Goal: Task Accomplishment & Management: Manage account settings

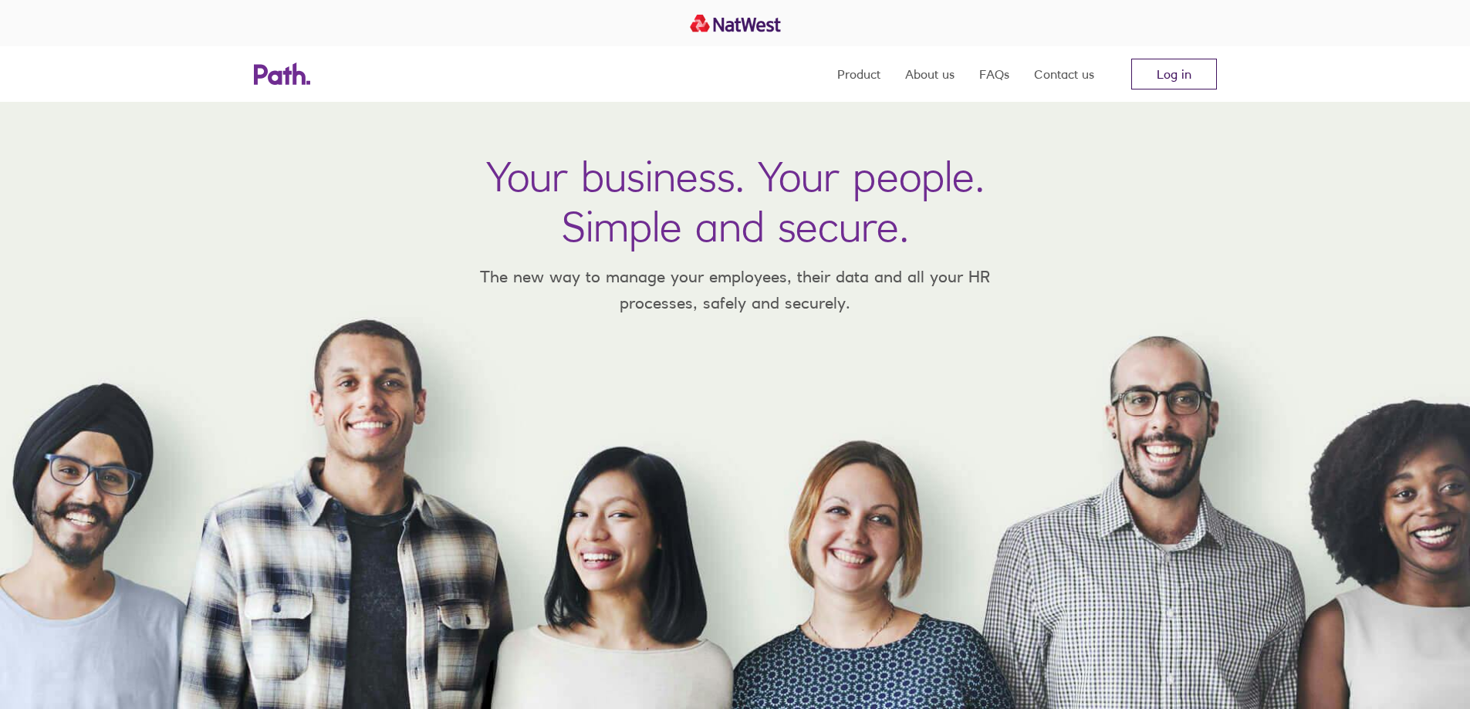
drag, startPoint x: 1181, startPoint y: 78, endPoint x: 1171, endPoint y: 76, distance: 10.2
click at [1181, 78] on link "Log in" at bounding box center [1175, 74] width 86 height 31
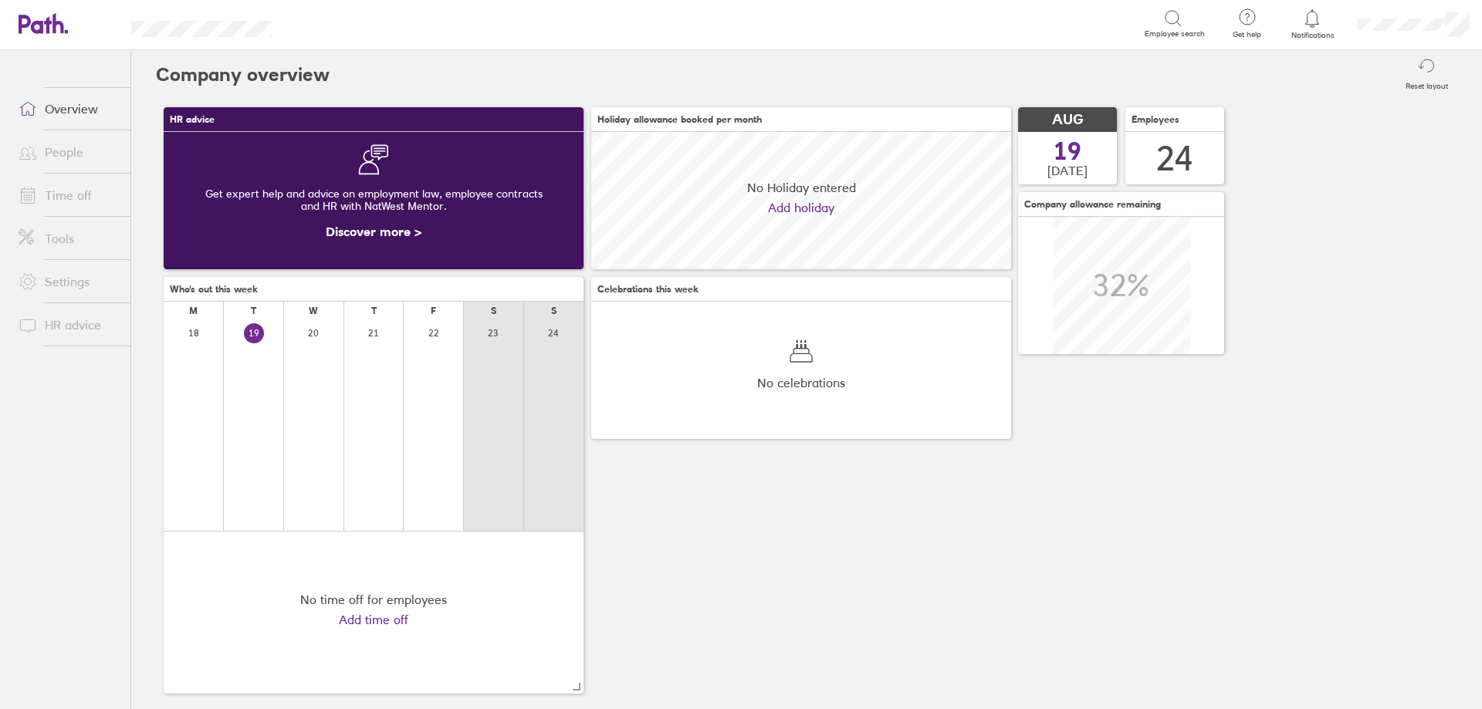
scroll to position [137, 420]
click at [83, 183] on link "Time off" at bounding box center [68, 195] width 124 height 31
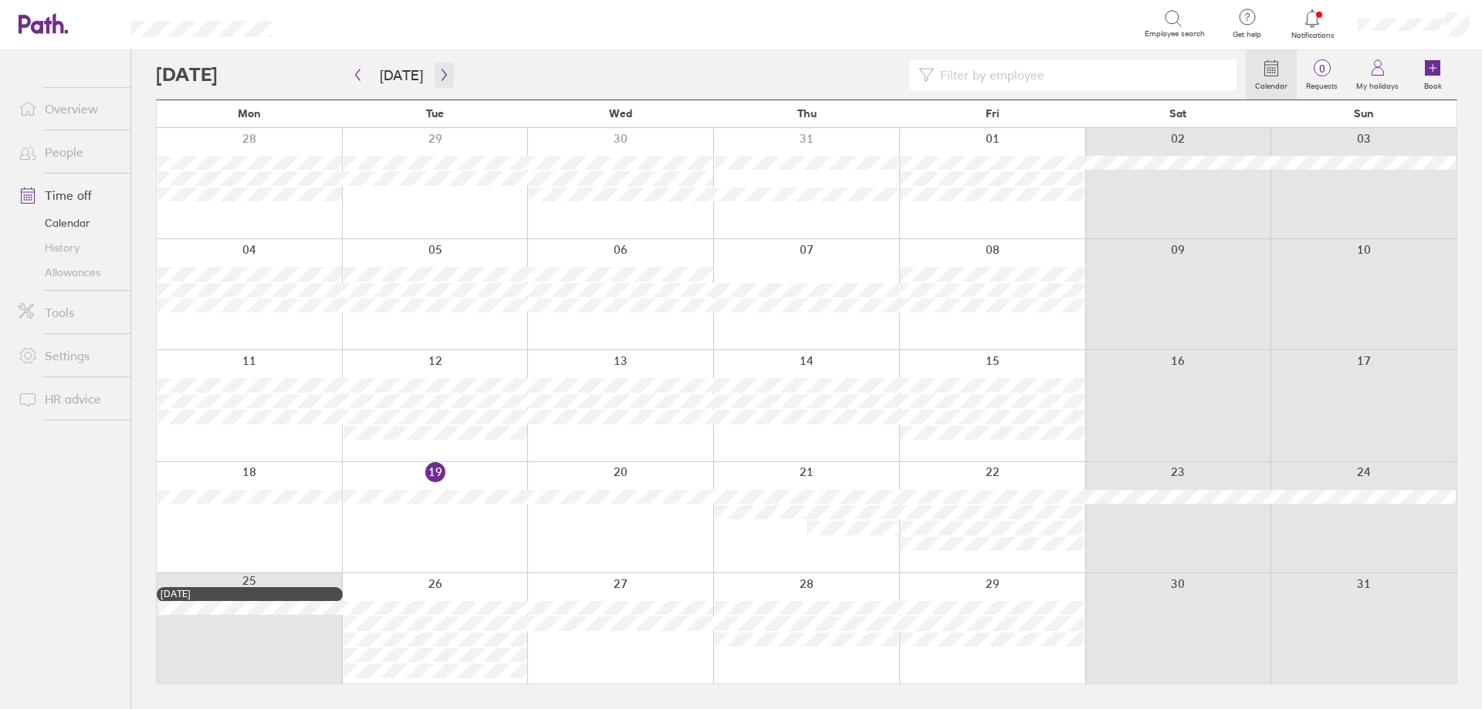
click at [442, 82] on button "button" at bounding box center [444, 75] width 19 height 25
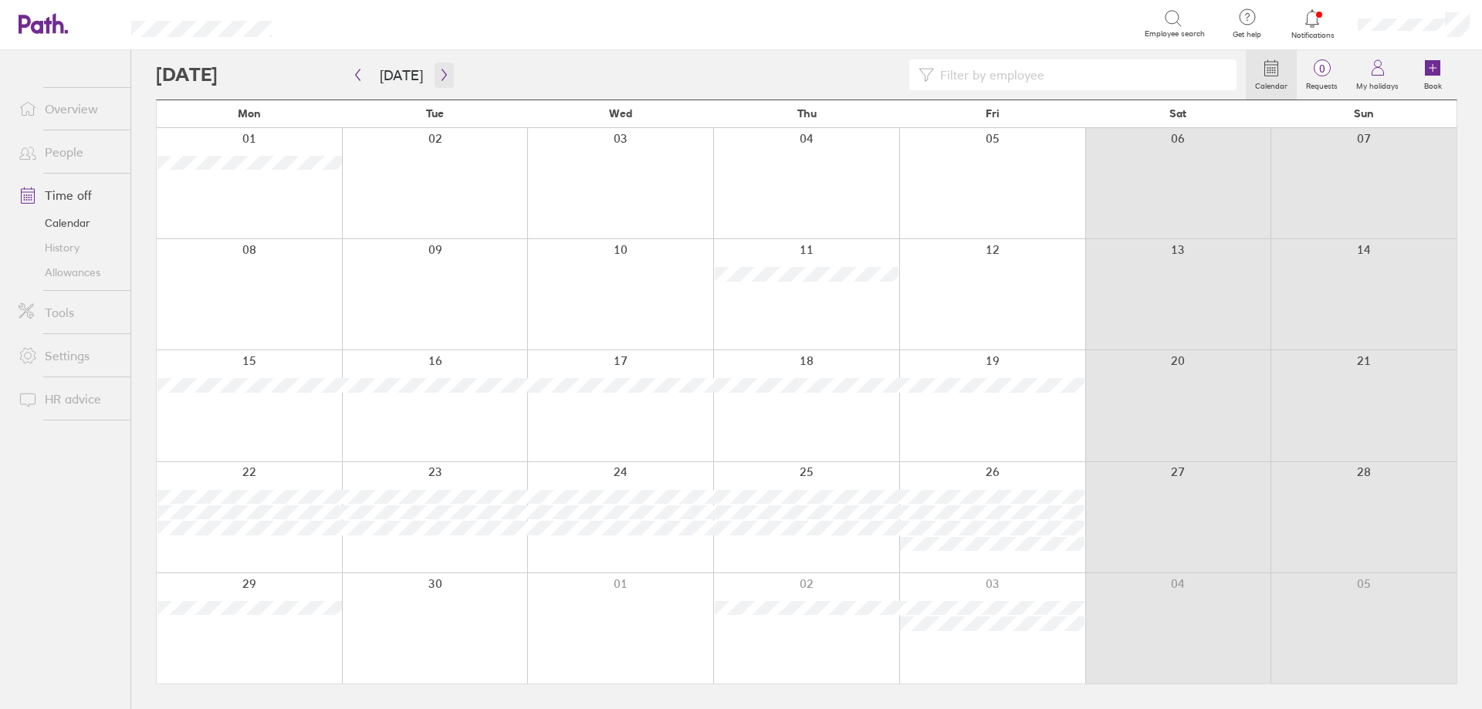
click at [439, 76] on icon "button" at bounding box center [444, 75] width 12 height 12
click at [451, 76] on div at bounding box center [701, 74] width 1090 height 31
click at [444, 79] on icon "button" at bounding box center [444, 75] width 12 height 12
click at [444, 78] on icon "button" at bounding box center [444, 75] width 12 height 12
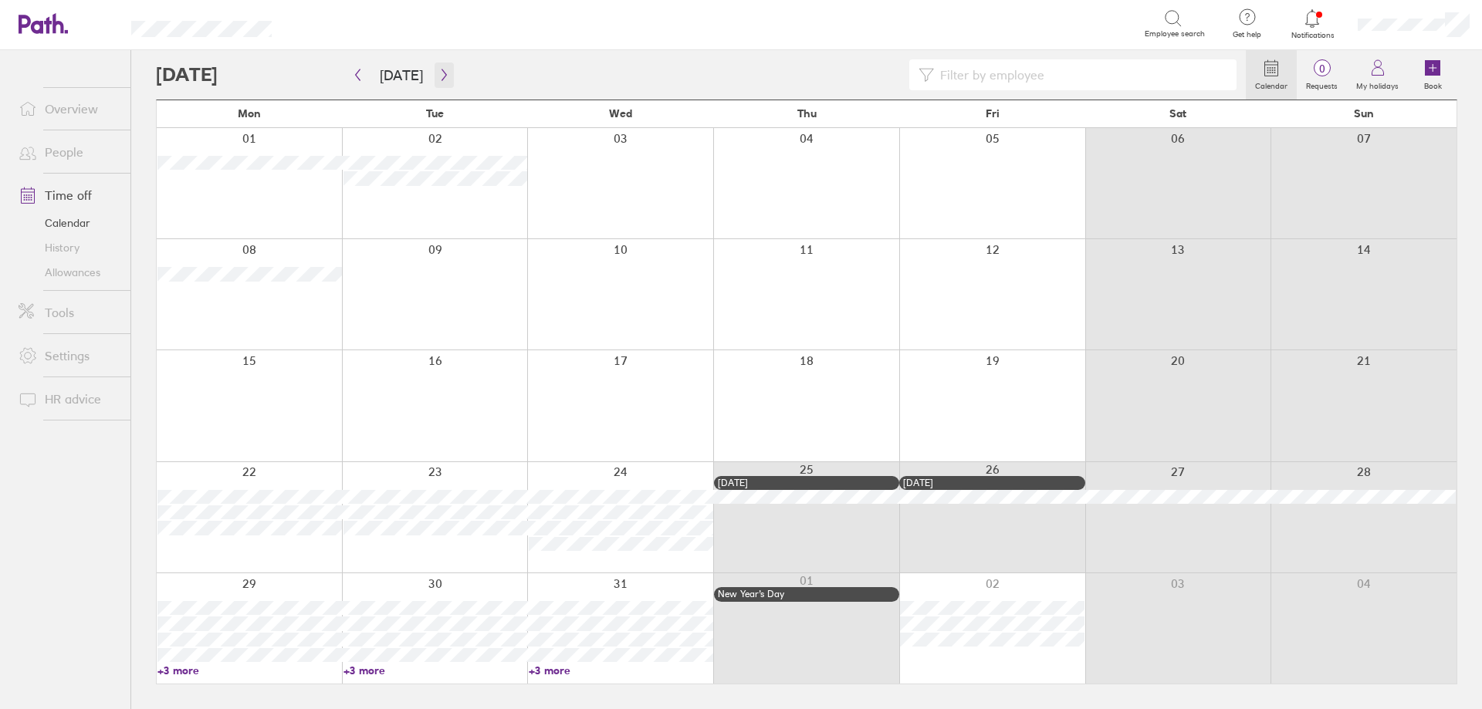
click at [444, 78] on icon "button" at bounding box center [444, 75] width 12 height 12
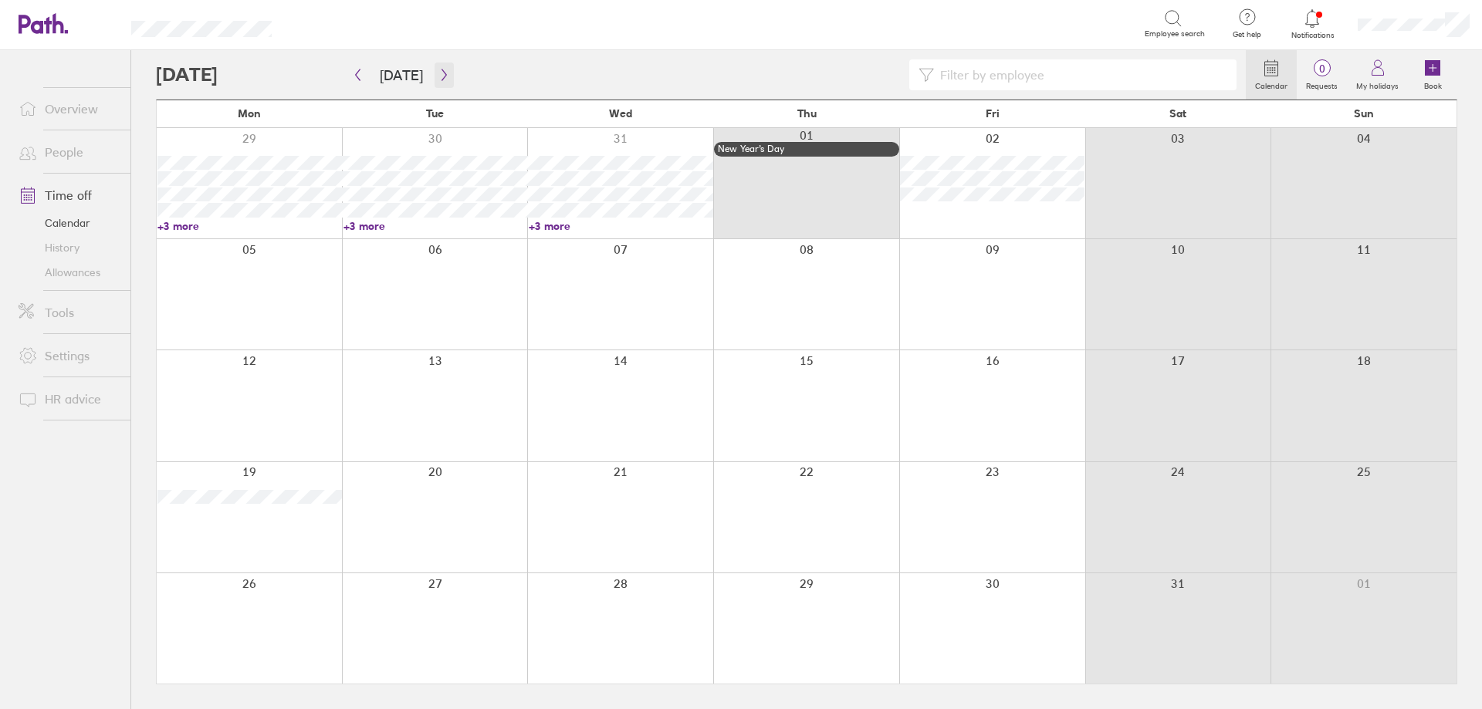
click at [444, 78] on icon "button" at bounding box center [444, 75] width 12 height 12
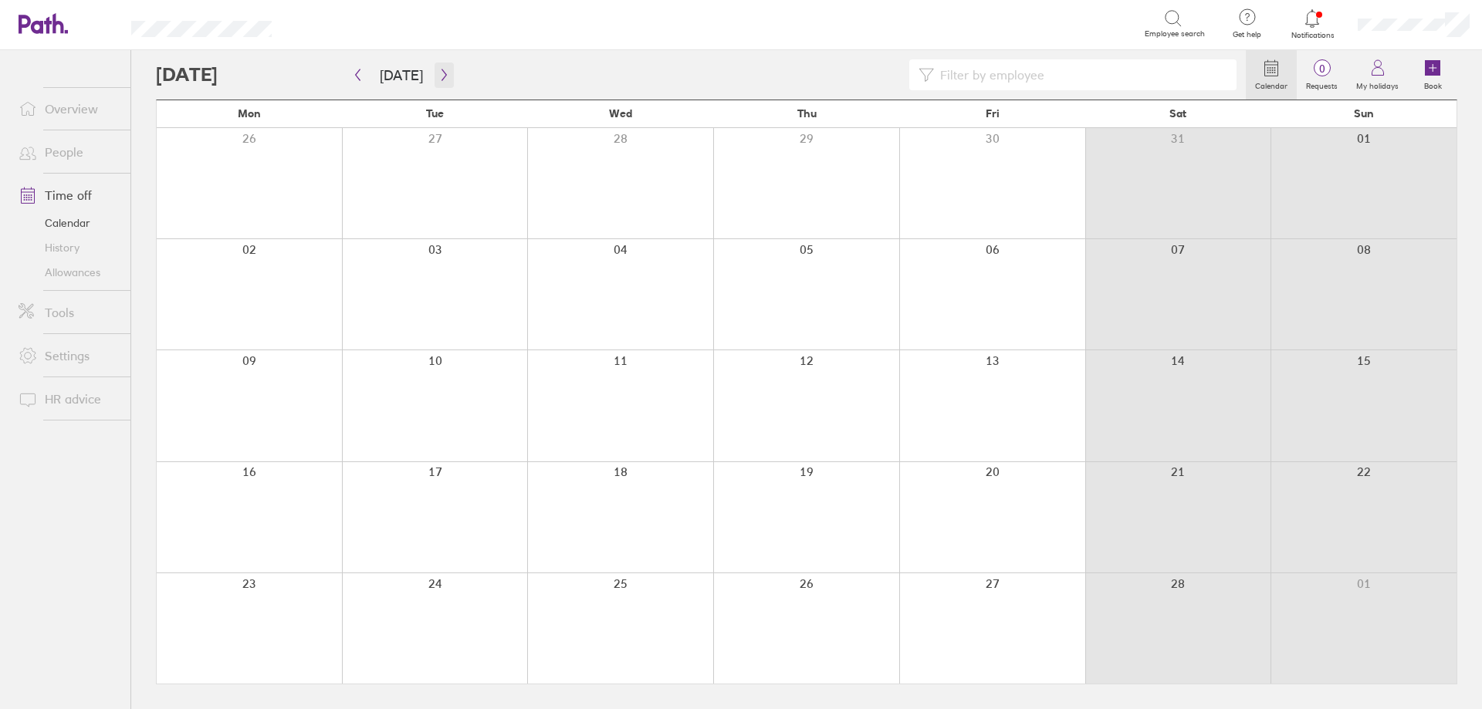
click at [444, 78] on icon "button" at bounding box center [444, 75] width 12 height 12
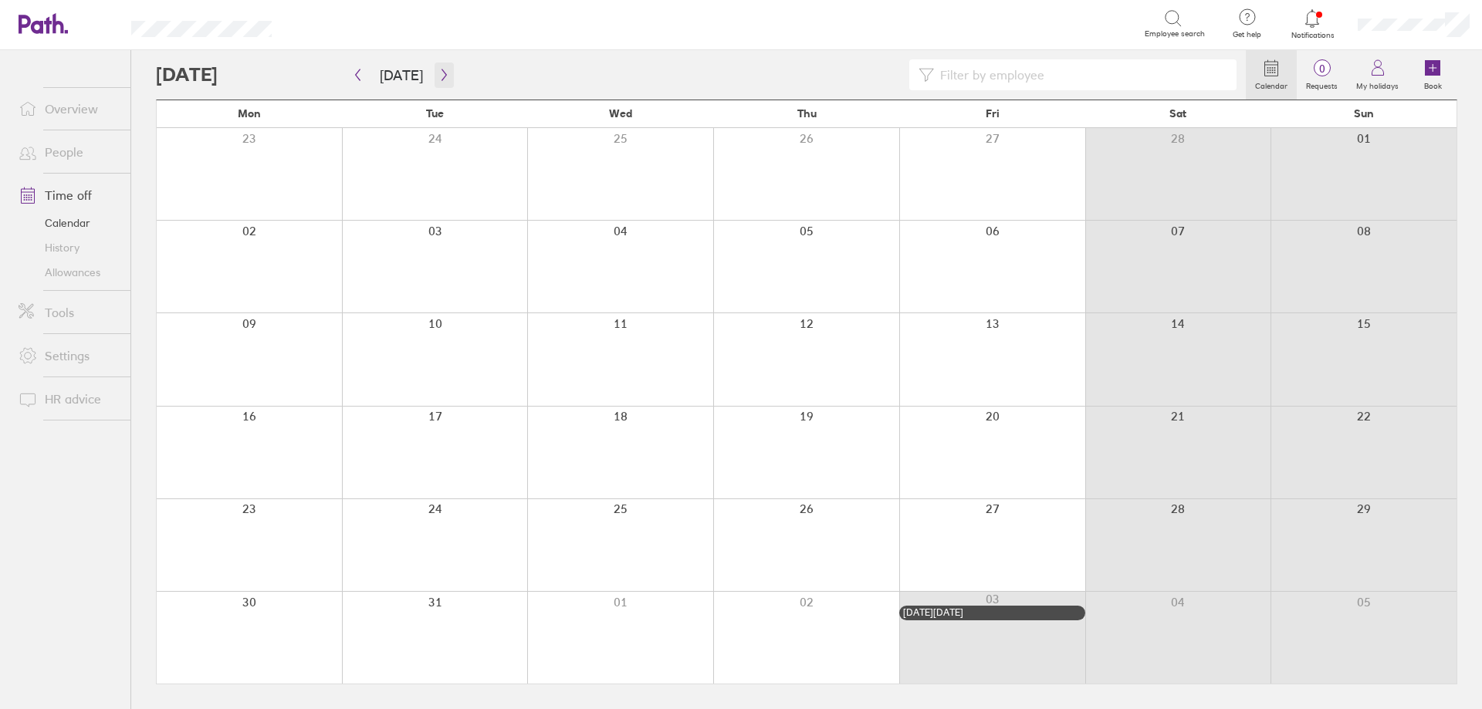
click at [444, 78] on icon "button" at bounding box center [444, 75] width 12 height 12
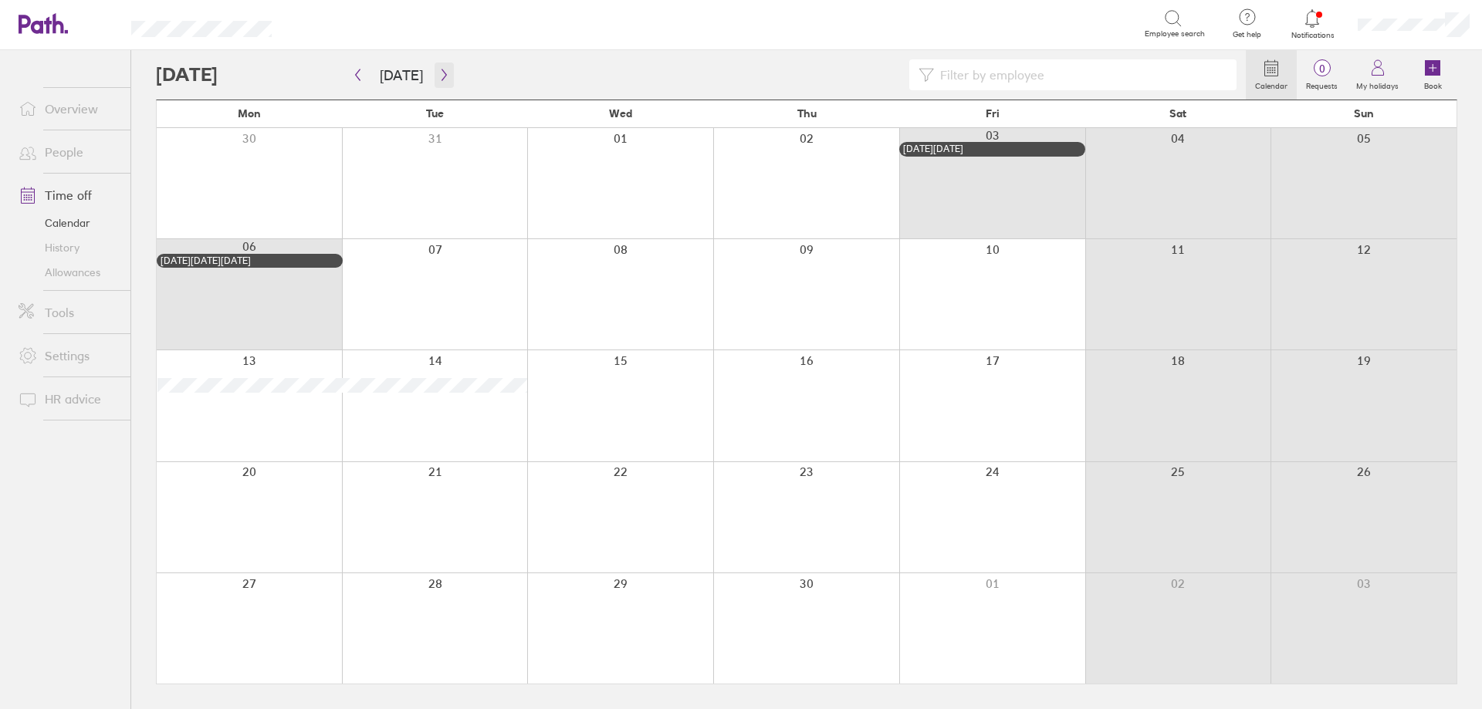
click at [446, 77] on button "button" at bounding box center [444, 75] width 19 height 25
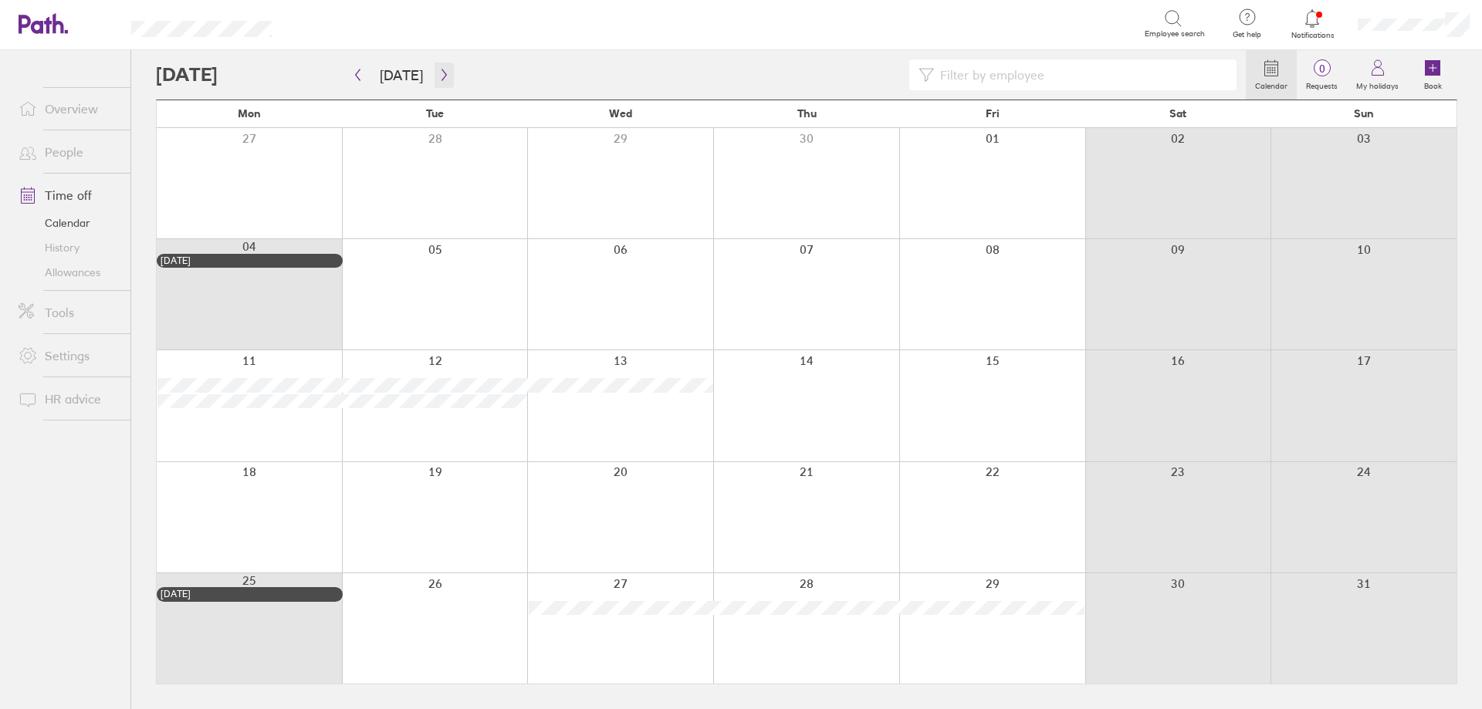
click at [444, 75] on icon "button" at bounding box center [444, 75] width 12 height 12
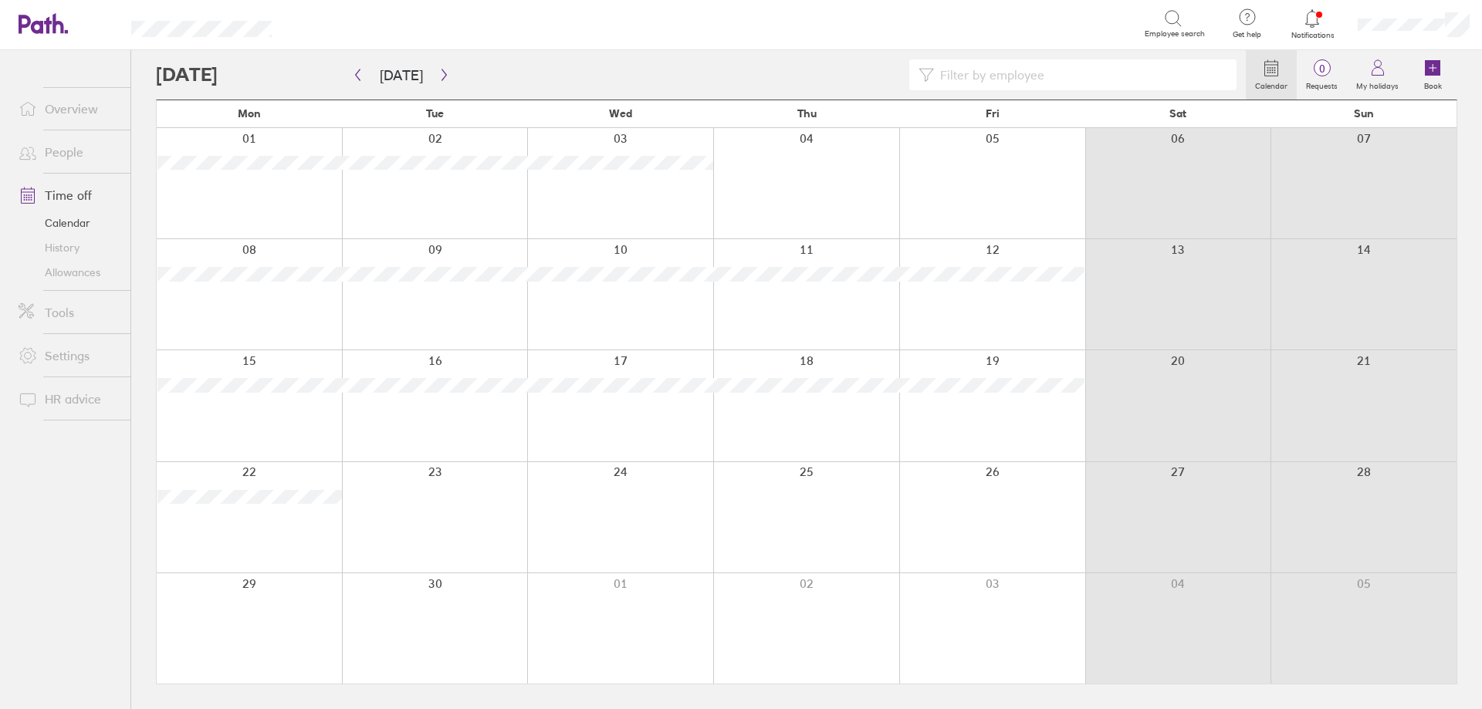
click at [59, 164] on link "People" at bounding box center [68, 152] width 124 height 31
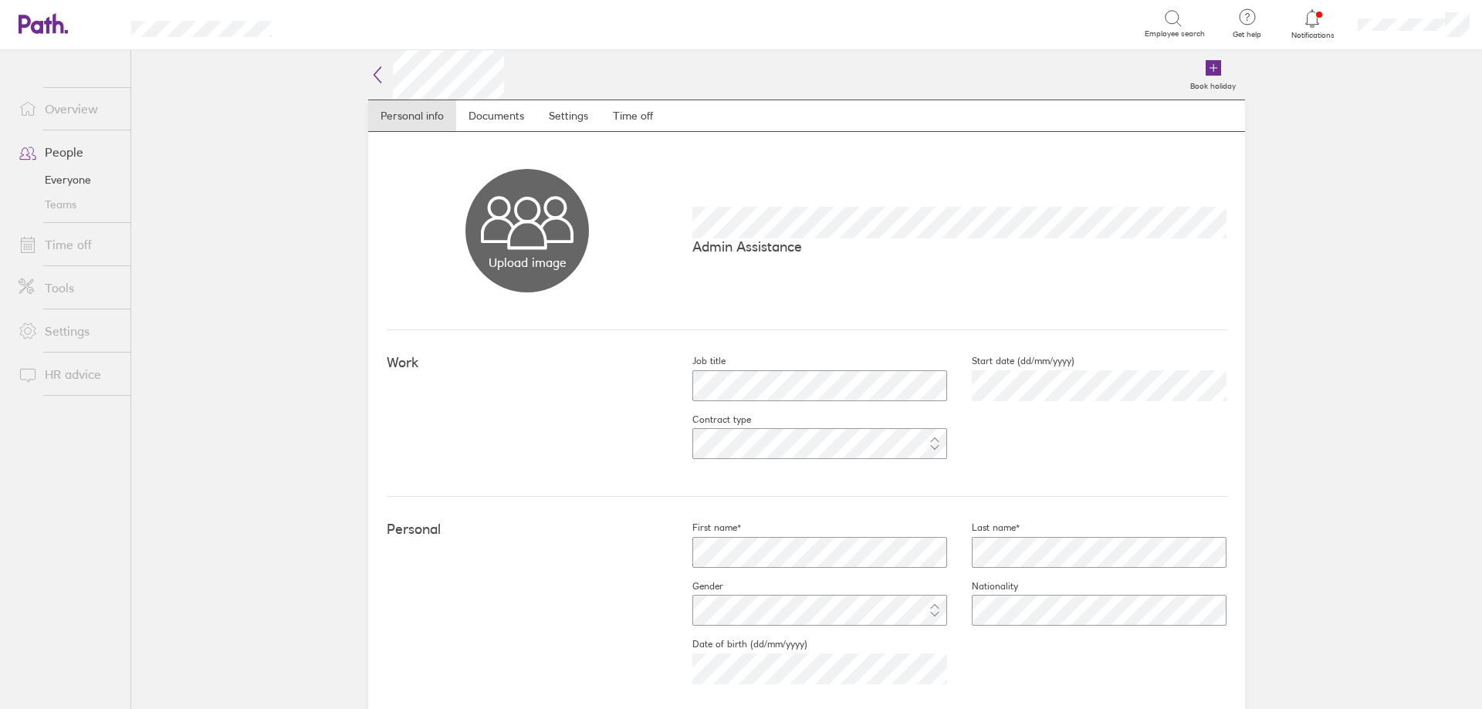
click at [48, 250] on link "Time off" at bounding box center [68, 244] width 124 height 31
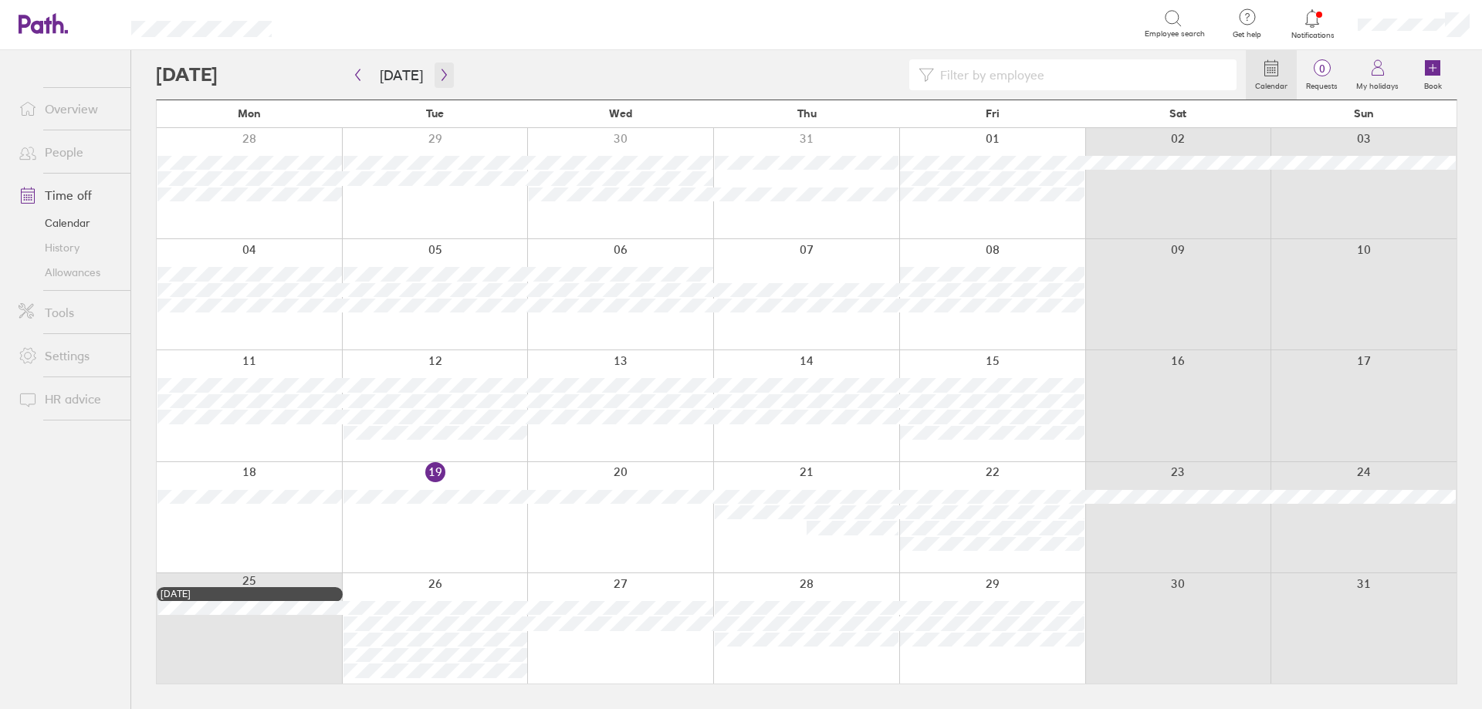
click at [442, 78] on icon "button" at bounding box center [444, 75] width 12 height 12
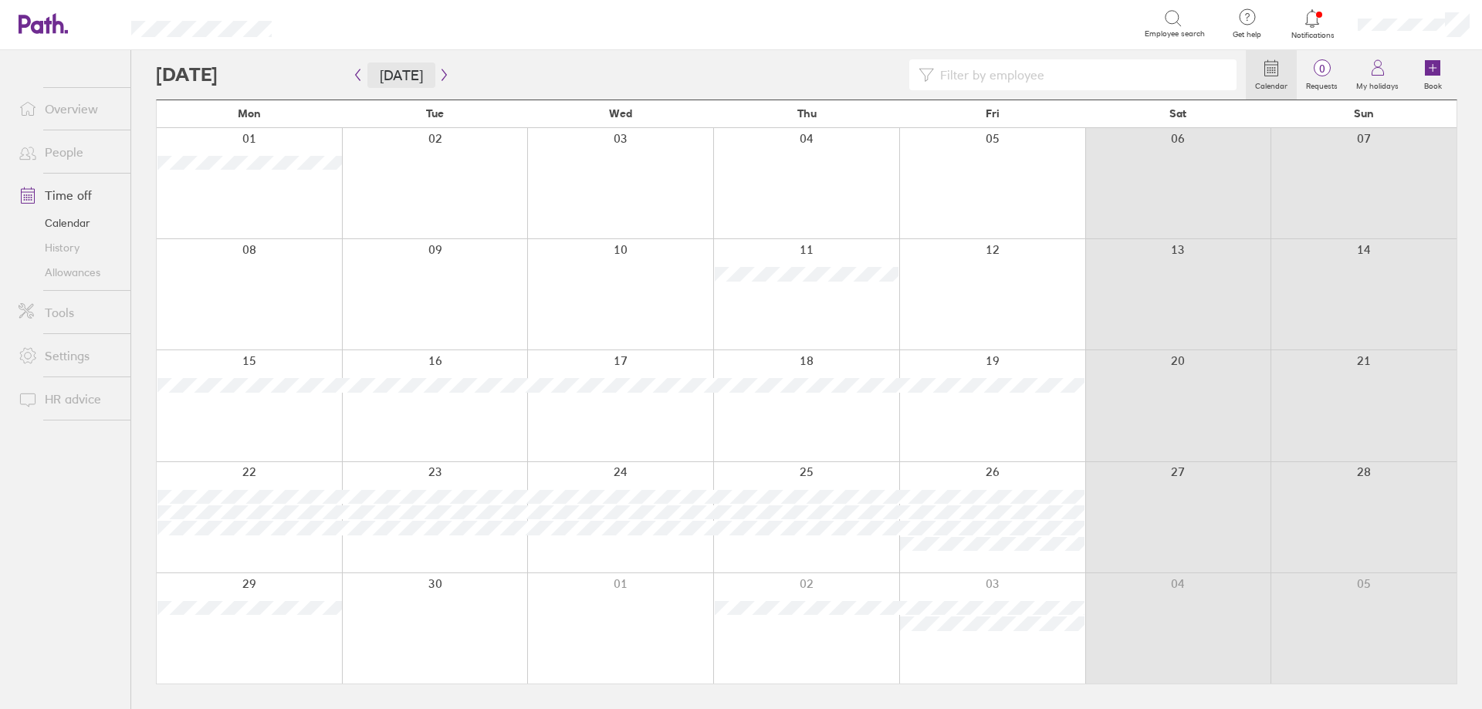
click at [428, 80] on button "Today" at bounding box center [401, 75] width 68 height 25
